Goal: Task Accomplishment & Management: Manage account settings

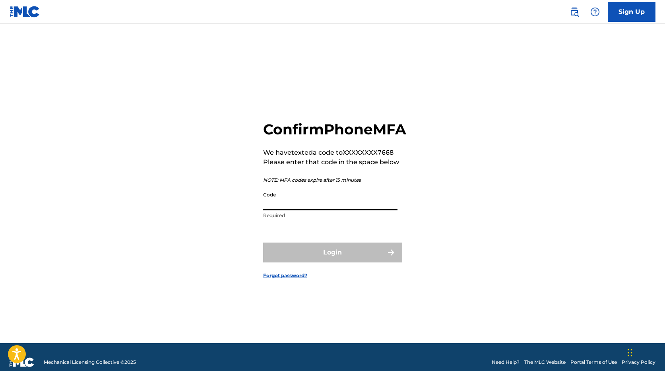
click at [293, 209] on input "Code" at bounding box center [330, 199] width 134 height 23
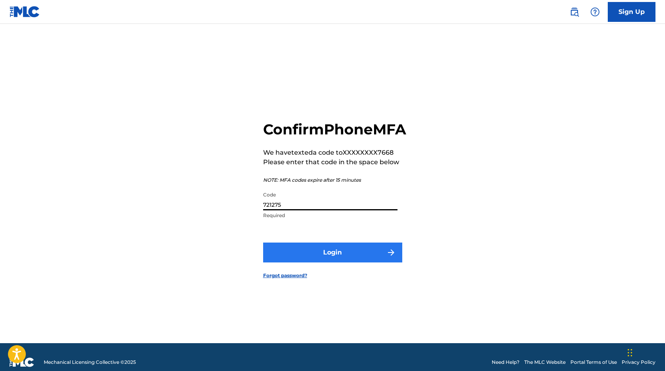
type input "721275"
click at [328, 259] on button "Login" at bounding box center [332, 253] width 139 height 20
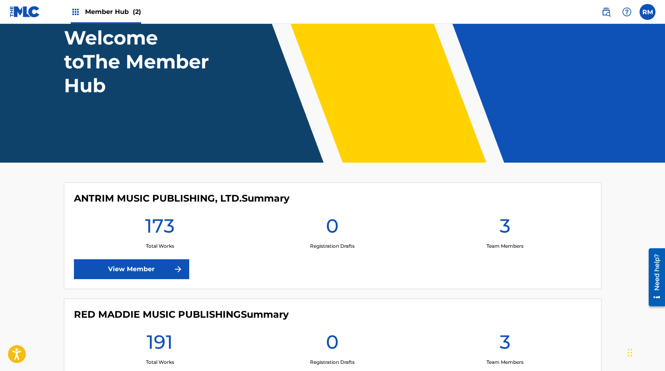
scroll to position [119, 0]
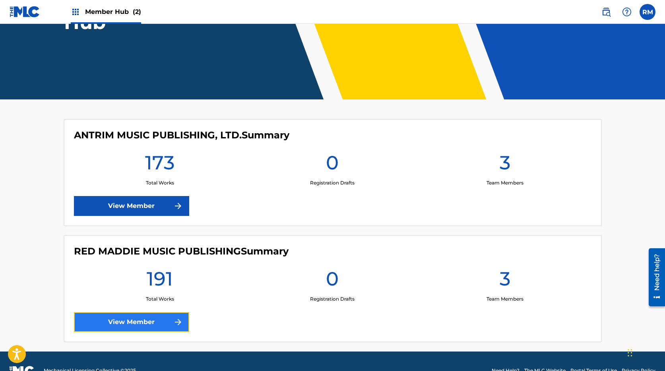
click at [165, 324] on link "View Member" at bounding box center [131, 322] width 115 height 20
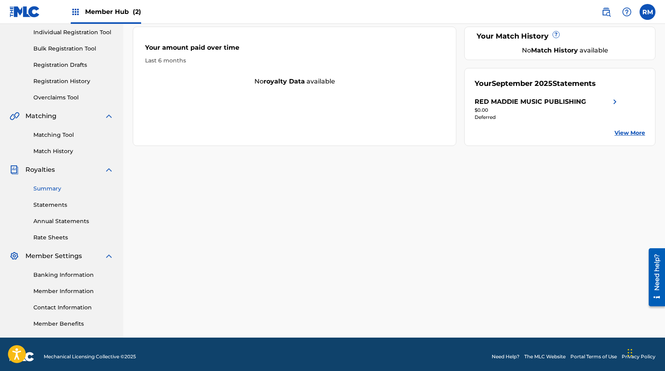
scroll to position [106, 0]
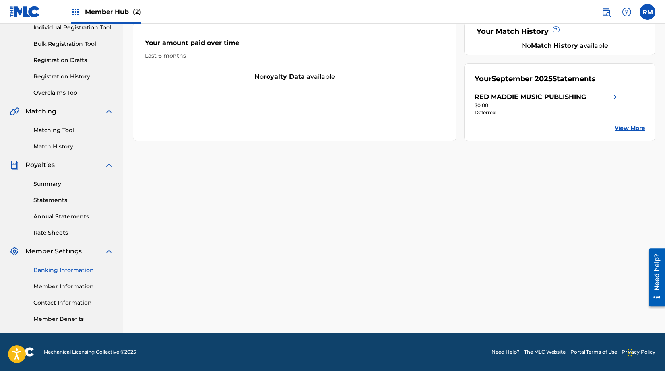
click at [59, 270] on link "Banking Information" at bounding box center [73, 270] width 80 height 8
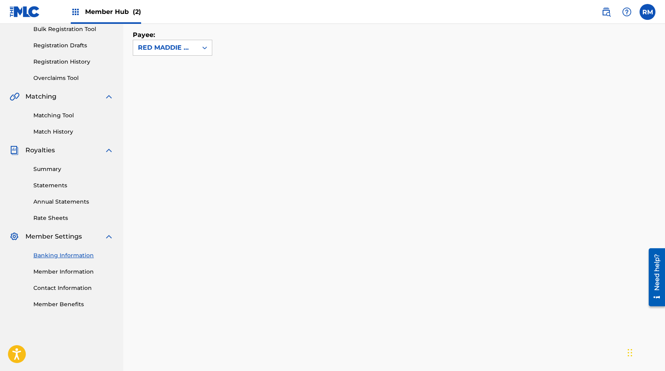
scroll to position [97, 0]
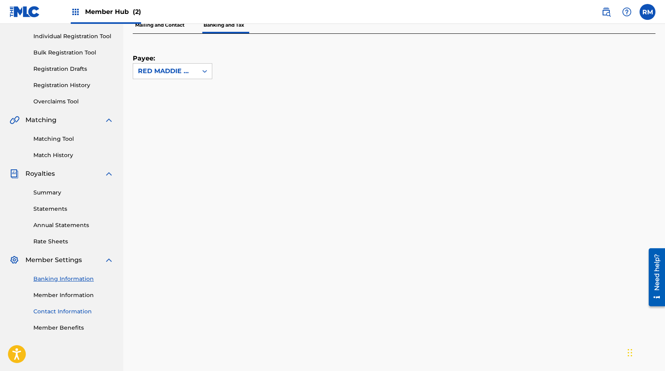
click at [62, 309] on link "Contact Information" at bounding box center [73, 311] width 80 height 8
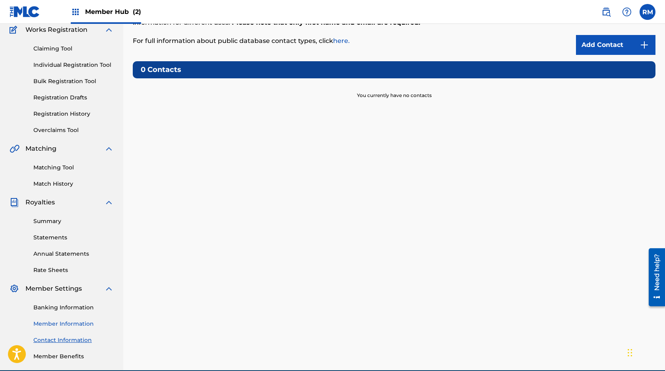
scroll to position [106, 0]
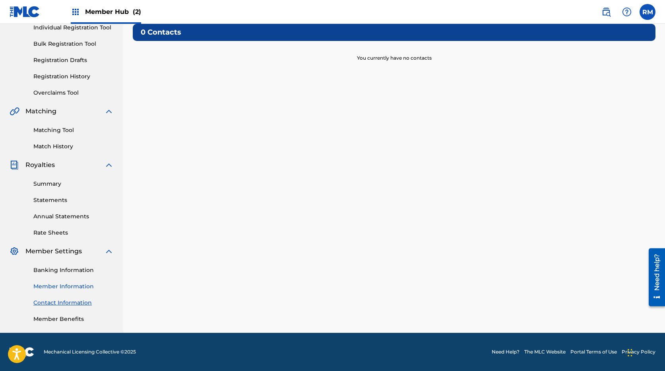
click at [71, 287] on link "Member Information" at bounding box center [73, 286] width 80 height 8
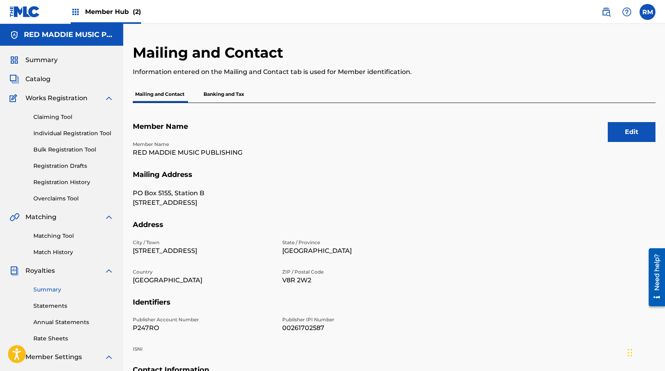
scroll to position [106, 0]
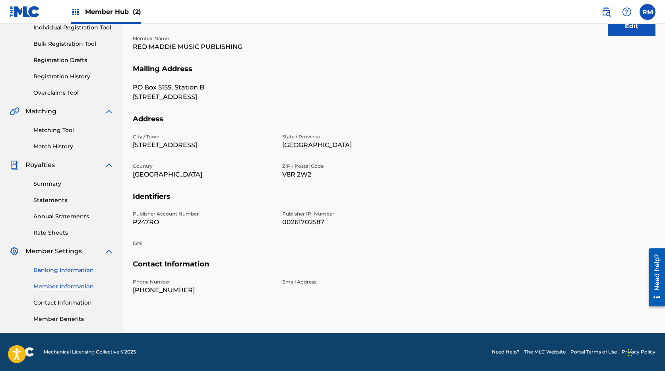
click at [67, 269] on link "Banking Information" at bounding box center [73, 270] width 80 height 8
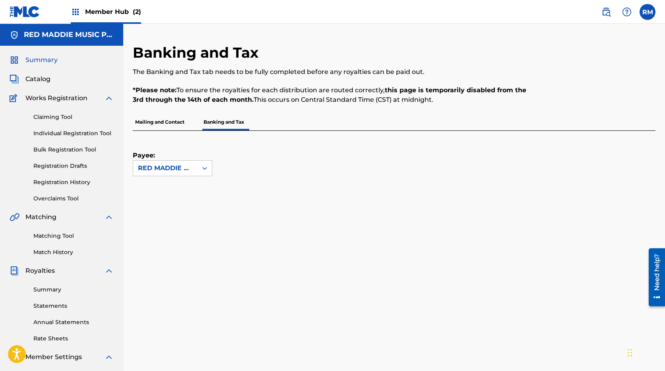
click at [39, 56] on span "Summary" at bounding box center [41, 60] width 32 height 10
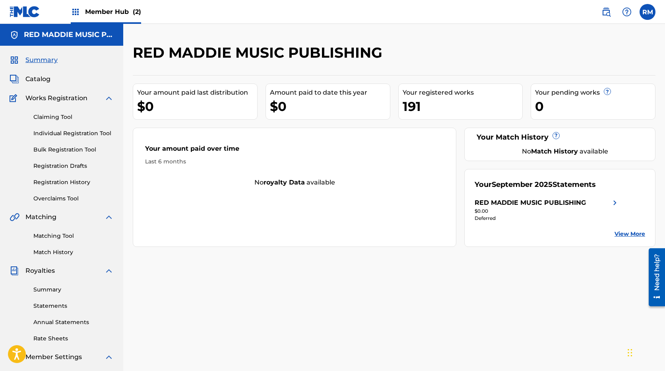
click at [113, 14] on span "Member Hub (2)" at bounding box center [113, 11] width 56 height 9
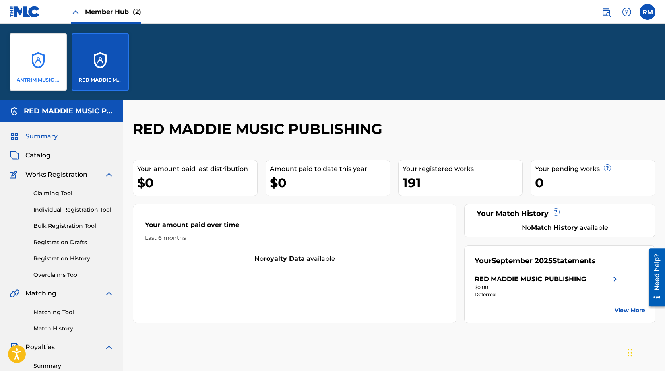
click at [35, 74] on div "ANTRIM MUSIC PUBLISHING, LTD." at bounding box center [38, 61] width 57 height 57
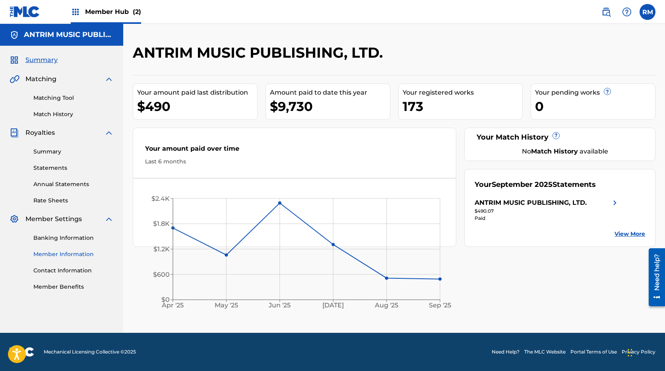
drag, startPoint x: 64, startPoint y: 254, endPoint x: 71, endPoint y: 254, distance: 7.6
click at [64, 254] on link "Member Information" at bounding box center [73, 254] width 80 height 8
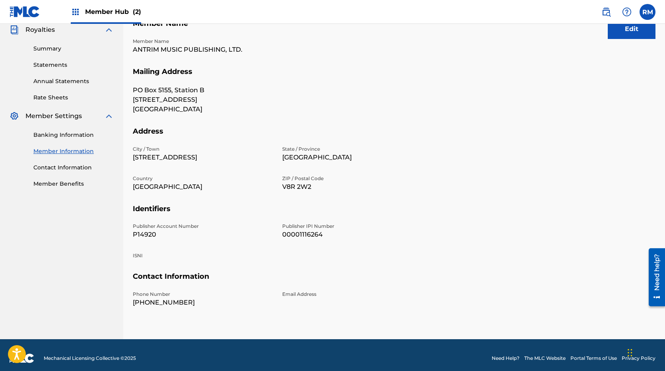
scroll to position [109, 0]
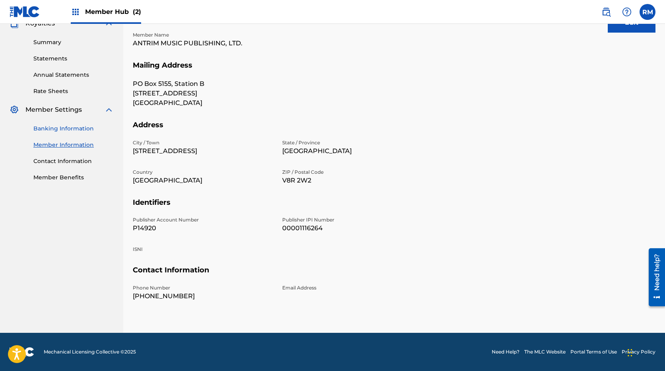
click at [82, 132] on link "Banking Information" at bounding box center [73, 128] width 80 height 8
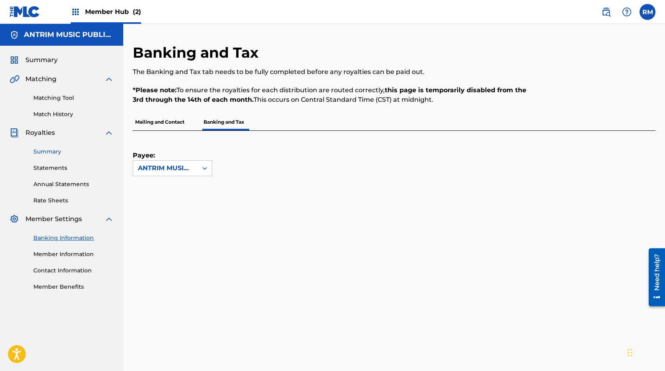
click at [49, 151] on link "Summary" at bounding box center [73, 152] width 80 height 8
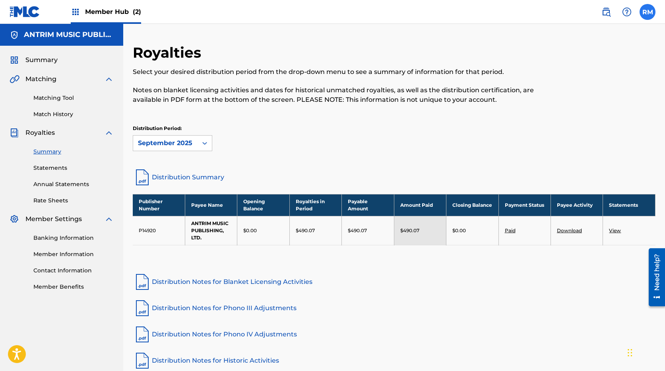
click at [651, 14] on label at bounding box center [648, 12] width 16 height 16
click at [648, 12] on input "[PERSON_NAME] Mellor [EMAIL_ADDRESS][PERSON_NAME][DOMAIN_NAME] Notification Pre…" at bounding box center [648, 12] width 0 height 0
click at [569, 114] on p "Log out" at bounding box center [570, 112] width 19 height 7
click at [648, 12] on input "[PERSON_NAME] Mellor [EMAIL_ADDRESS][PERSON_NAME][DOMAIN_NAME] Notification Pre…" at bounding box center [648, 12] width 0 height 0
